Goal: Information Seeking & Learning: Learn about a topic

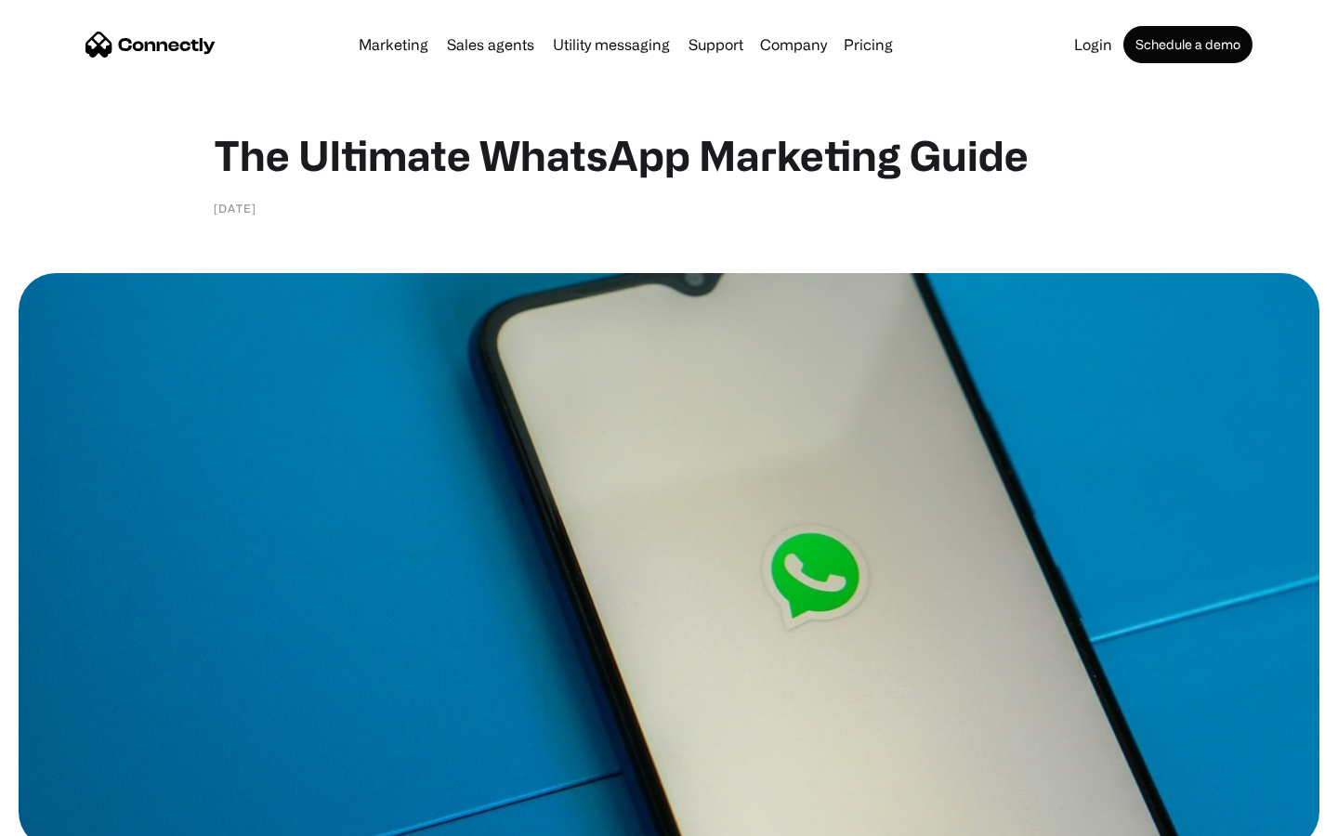
scroll to position [8923, 0]
